Goal: Find specific page/section: Find specific page/section

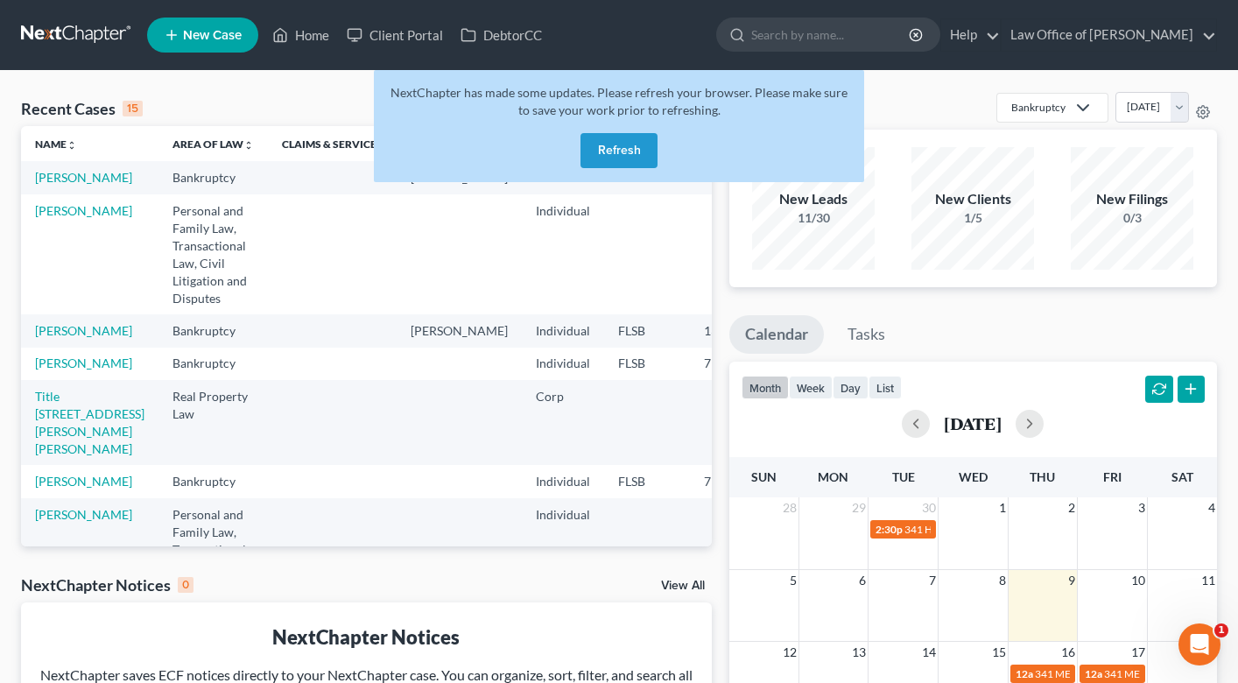
click at [631, 145] on button "Refresh" at bounding box center [619, 150] width 77 height 35
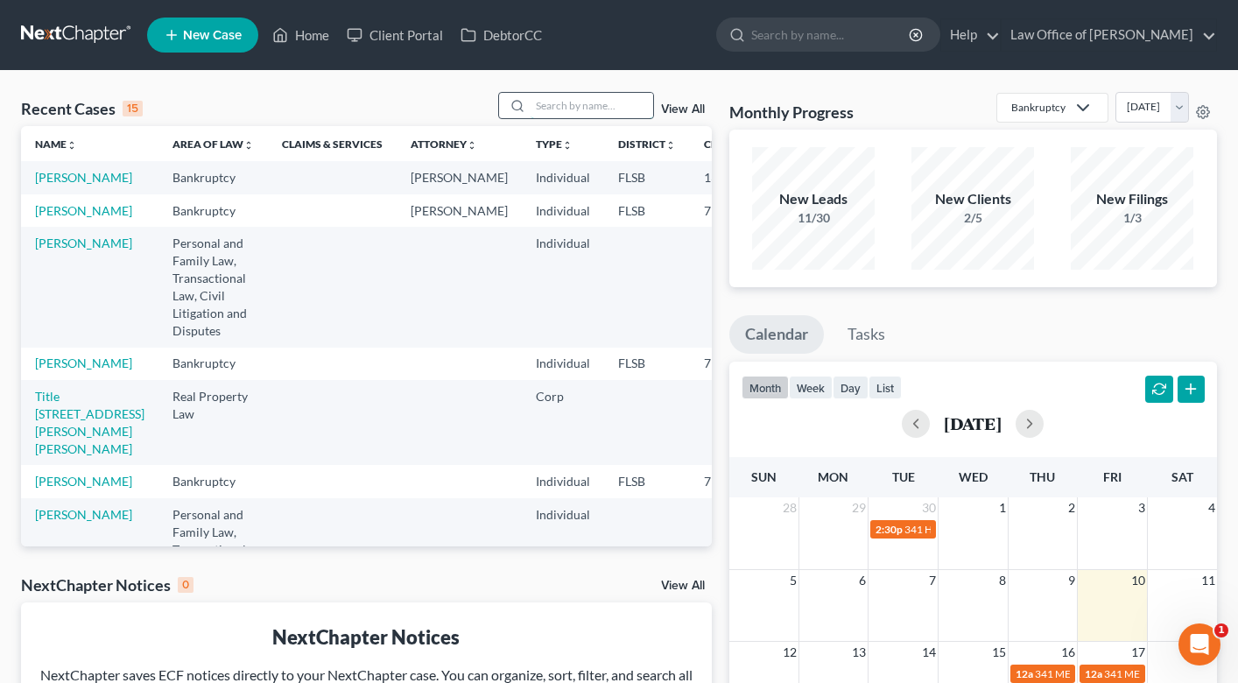
click at [550, 96] on input "search" at bounding box center [592, 105] width 123 height 25
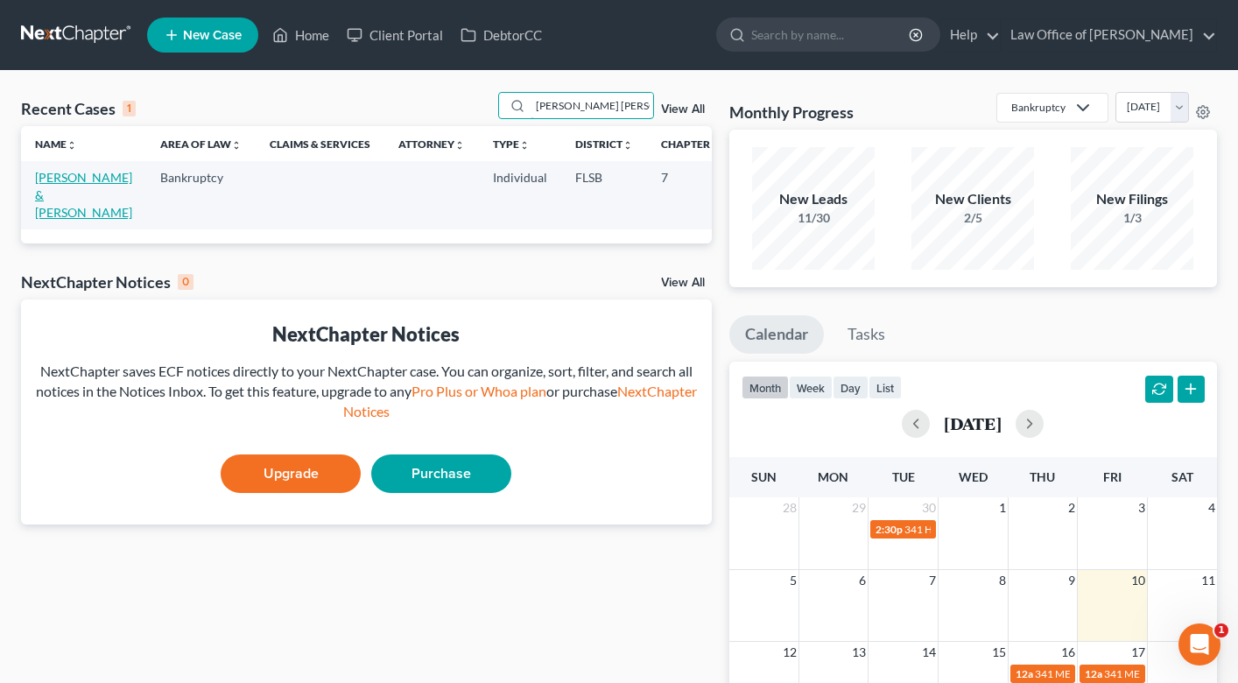
type input "[PERSON_NAME] [PERSON_NAME]"
click at [59, 215] on link "[PERSON_NAME] & [PERSON_NAME]" at bounding box center [83, 195] width 97 height 50
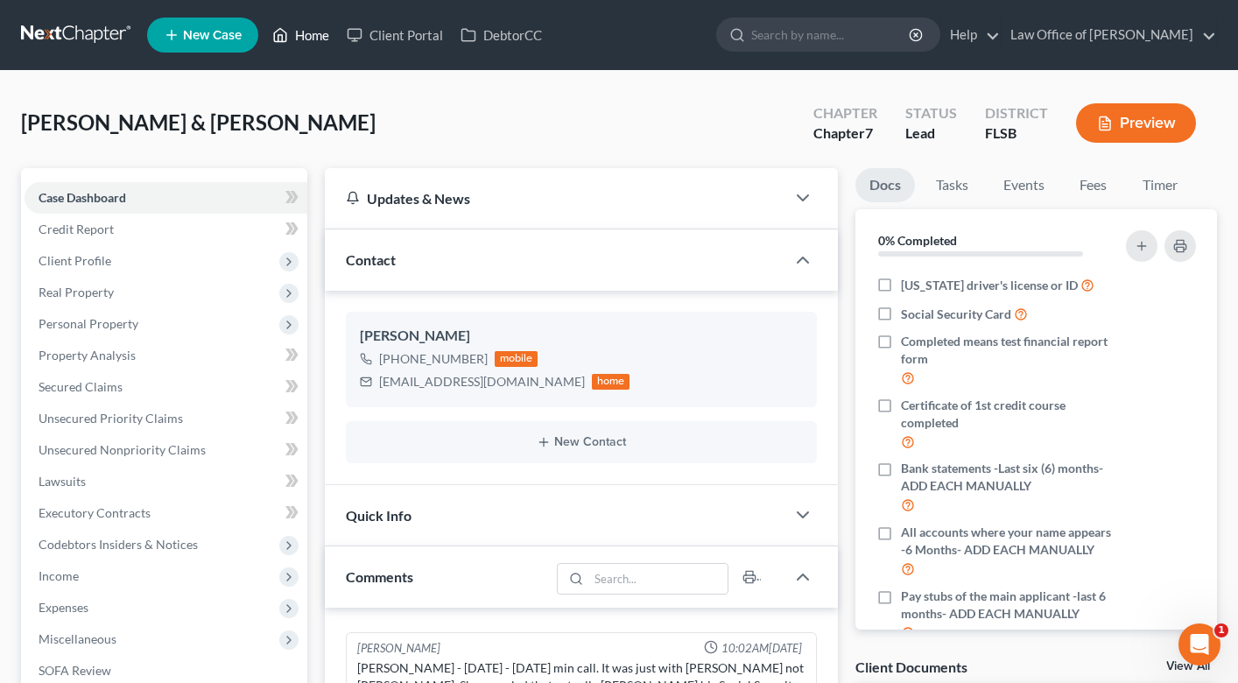
click at [328, 27] on link "Home" at bounding box center [301, 35] width 74 height 32
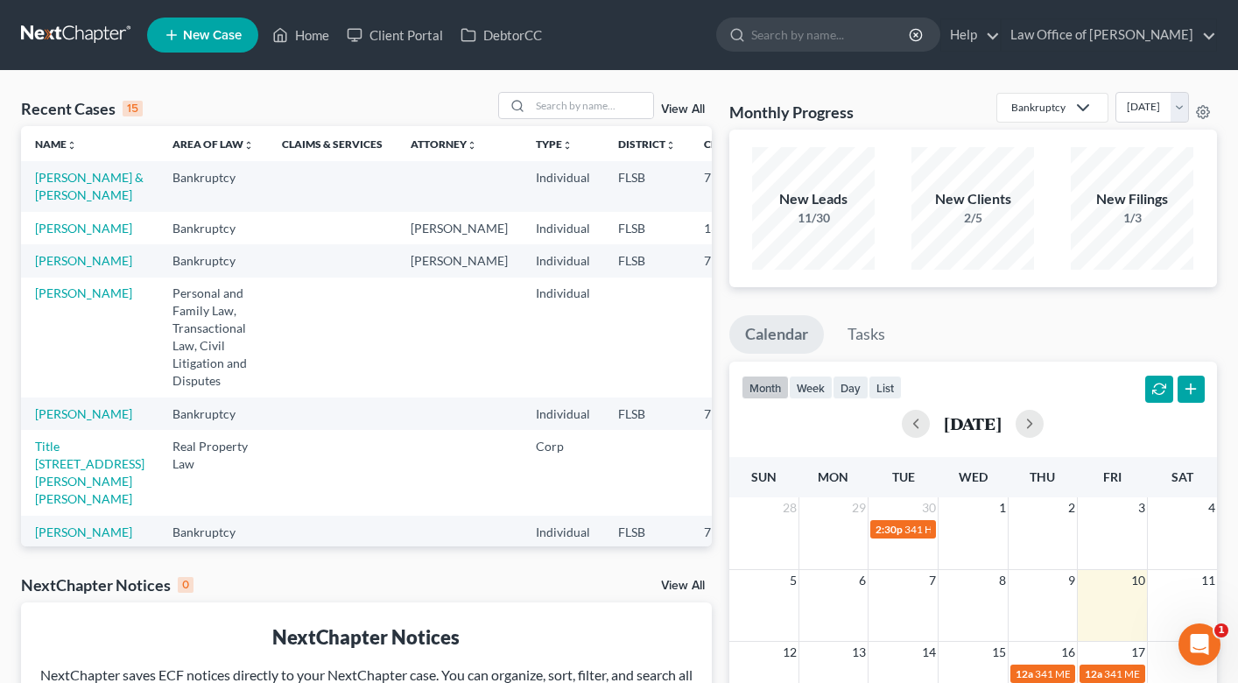
click at [27, 211] on td "[PERSON_NAME] & [PERSON_NAME]" at bounding box center [89, 186] width 137 height 50
click at [44, 202] on link "[PERSON_NAME] & [PERSON_NAME]" at bounding box center [89, 186] width 109 height 32
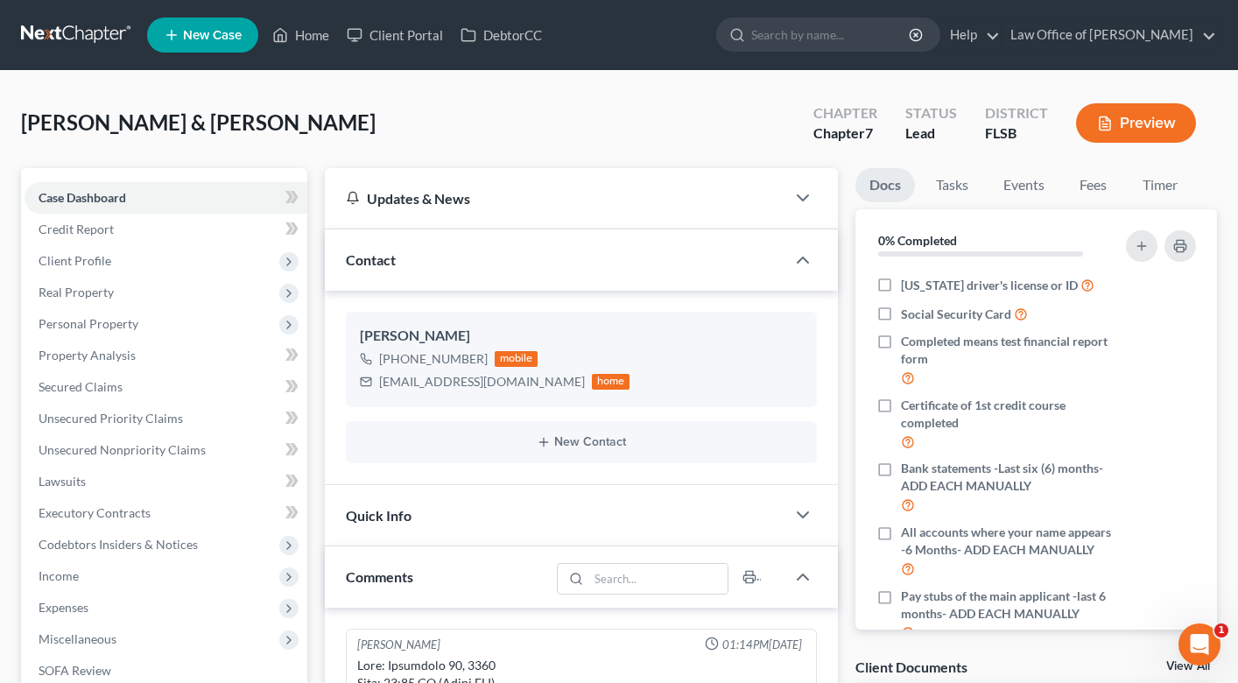
scroll to position [1152, 0]
